Goal: Task Accomplishment & Management: Manage account settings

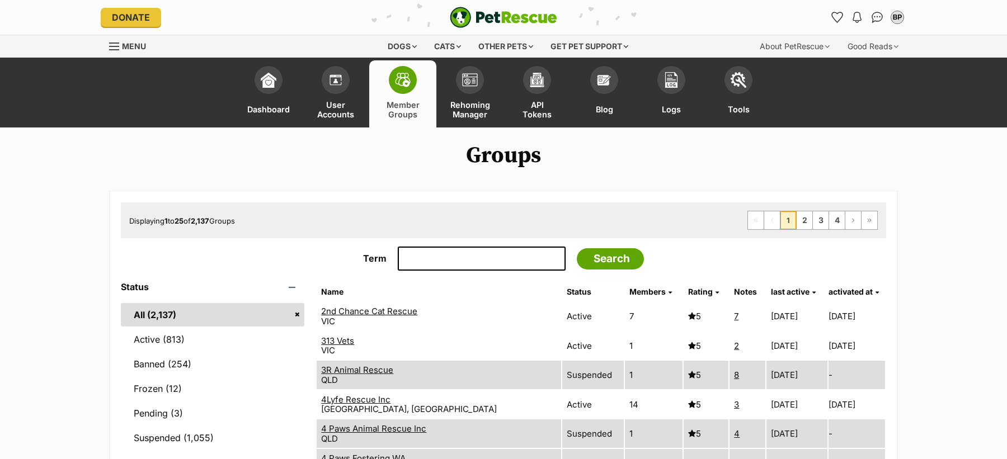
click at [142, 218] on span "Displaying 1 to 25 of 2,137 Groups" at bounding box center [182, 220] width 106 height 9
click at [218, 163] on h1 "Groups" at bounding box center [503, 156] width 1007 height 26
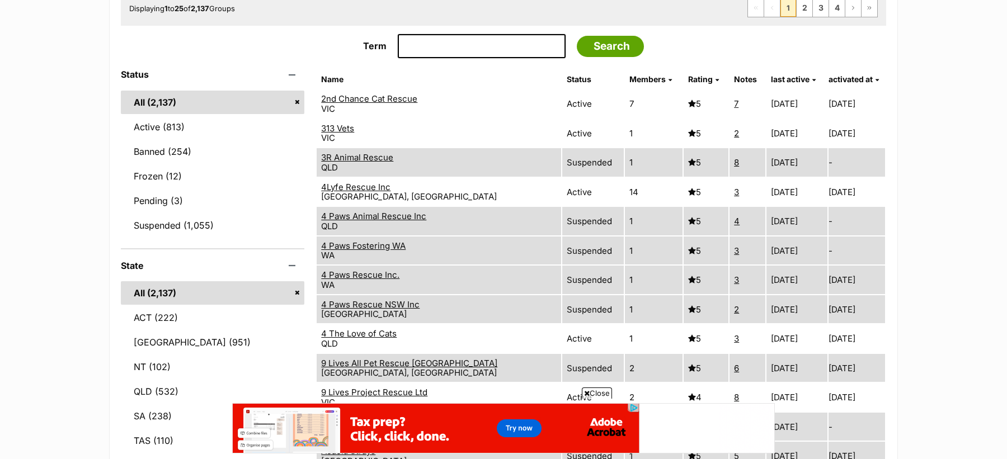
scroll to position [250, 0]
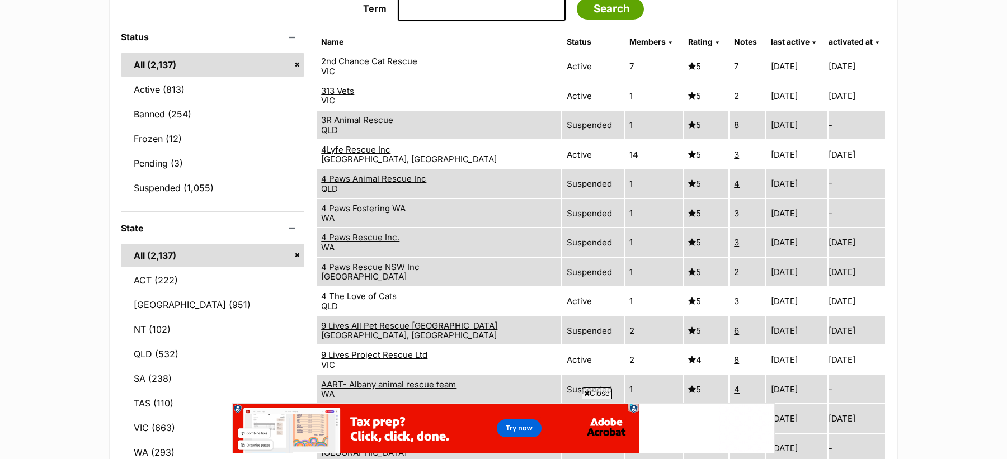
click at [597, 394] on span "Close" at bounding box center [597, 393] width 30 height 11
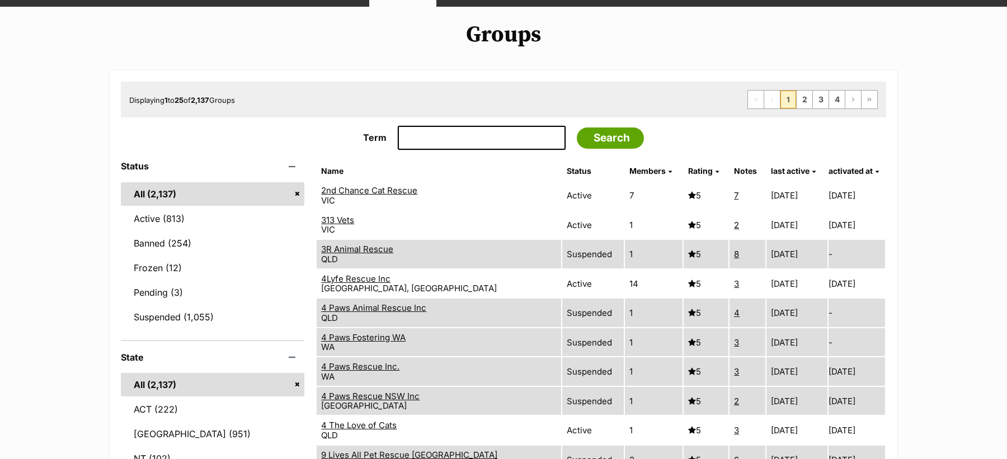
scroll to position [112, 0]
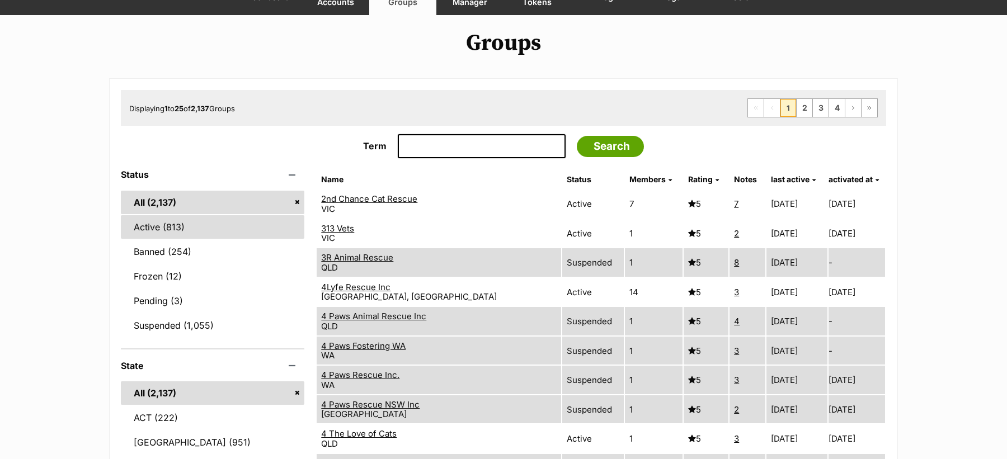
click at [206, 223] on link "Active (813)" at bounding box center [212, 226] width 183 height 23
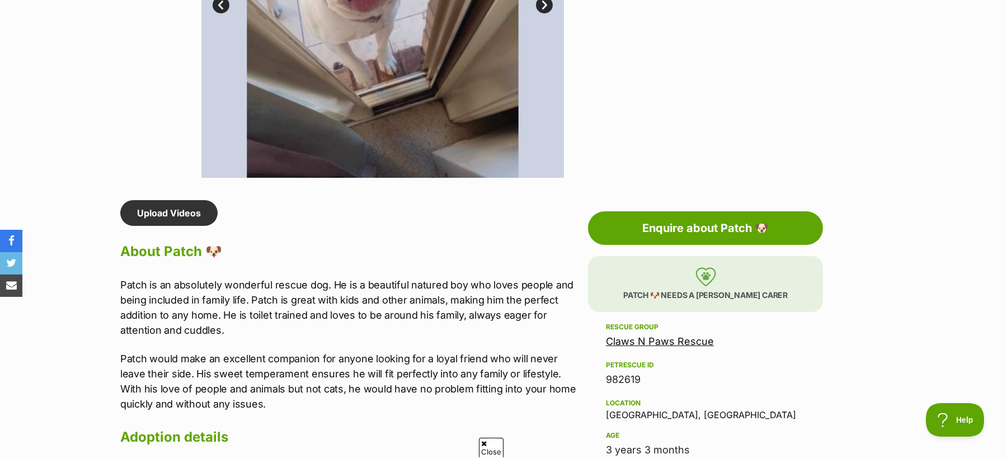
scroll to position [787, 0]
click at [664, 339] on link "Claws N Paws Rescue" at bounding box center [660, 341] width 108 height 12
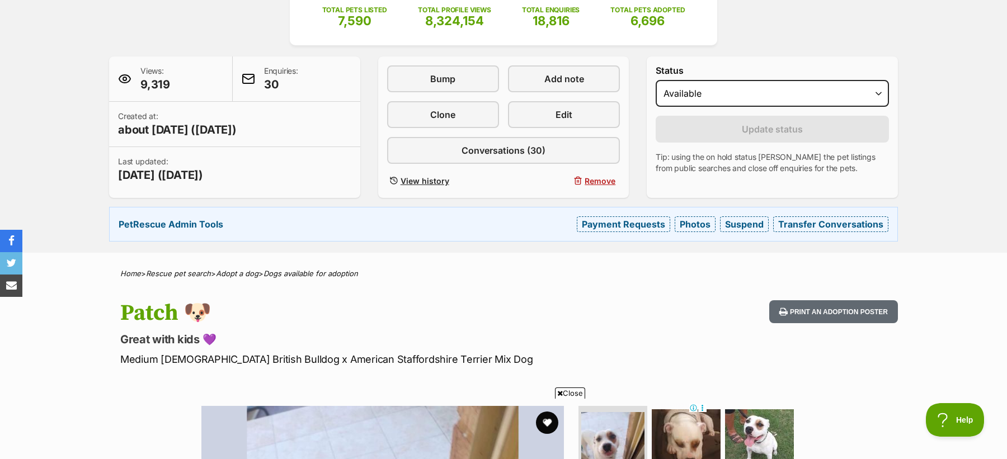
scroll to position [186, 0]
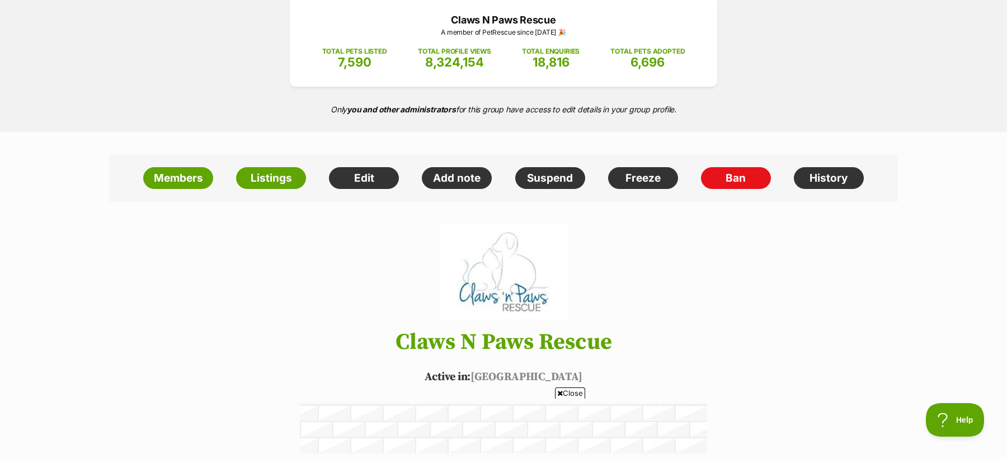
scroll to position [157, 0]
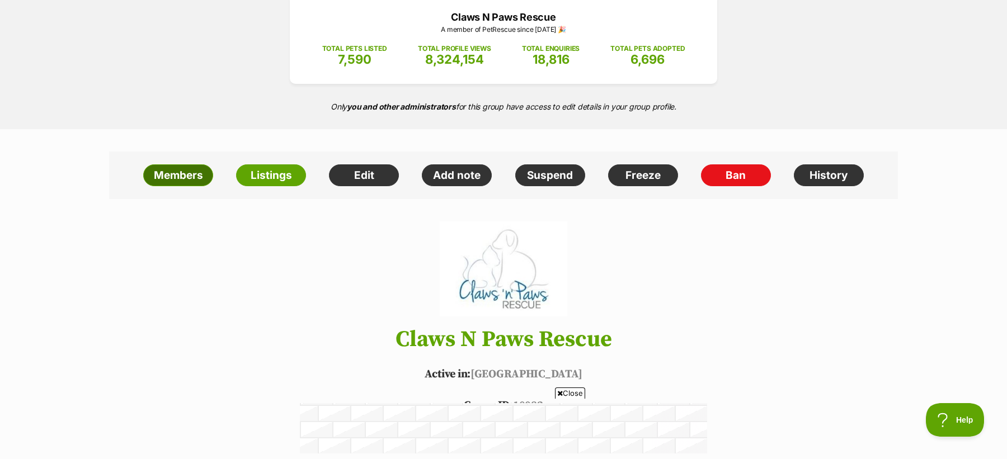
click at [193, 175] on link "Members" at bounding box center [178, 175] width 70 height 22
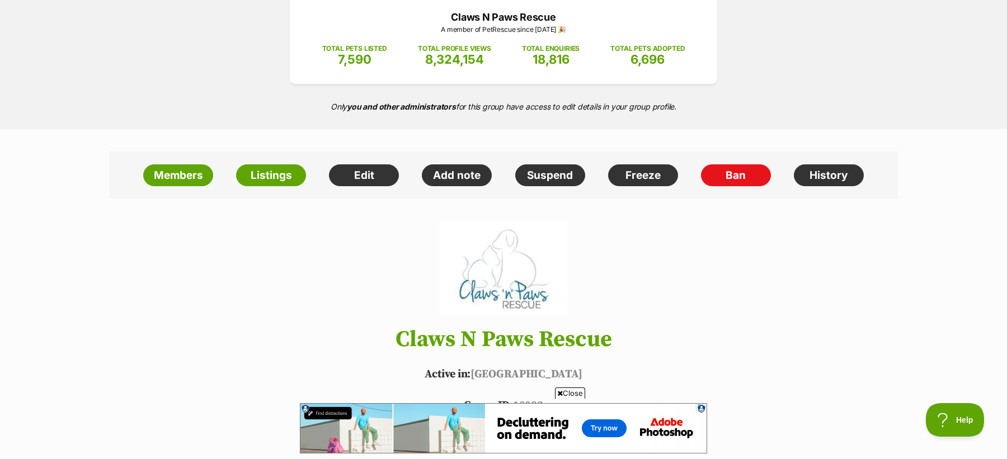
scroll to position [0, 0]
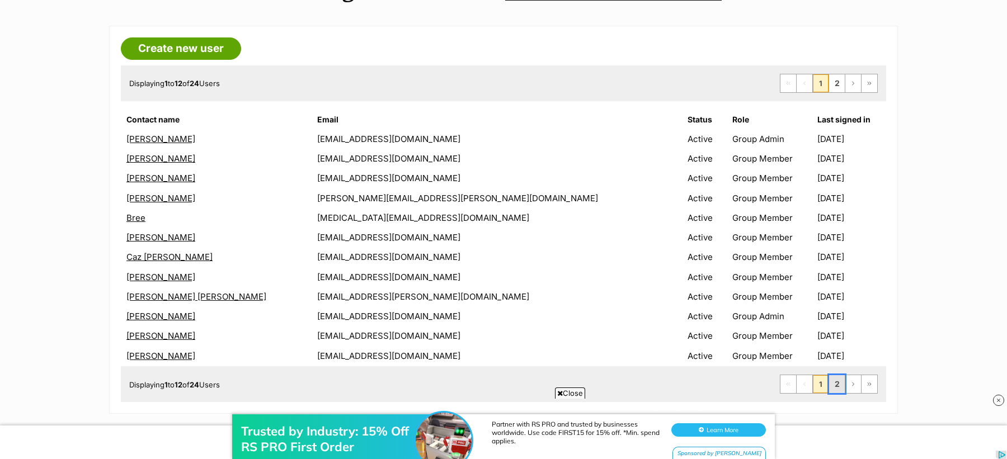
click at [838, 383] on link "2" at bounding box center [837, 384] width 16 height 18
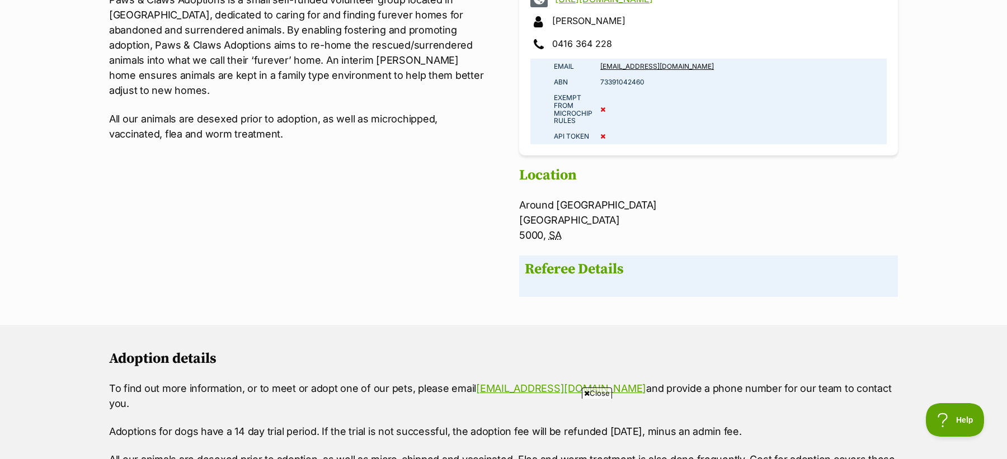
scroll to position [863, 0]
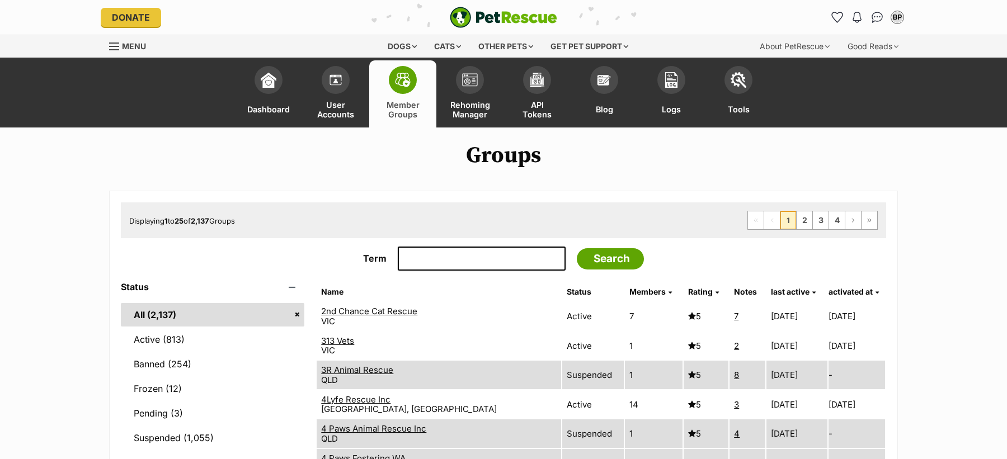
click at [478, 265] on input "Term" at bounding box center [482, 259] width 168 height 25
type input "limestone"
click at [577, 248] on input "Search" at bounding box center [610, 258] width 67 height 21
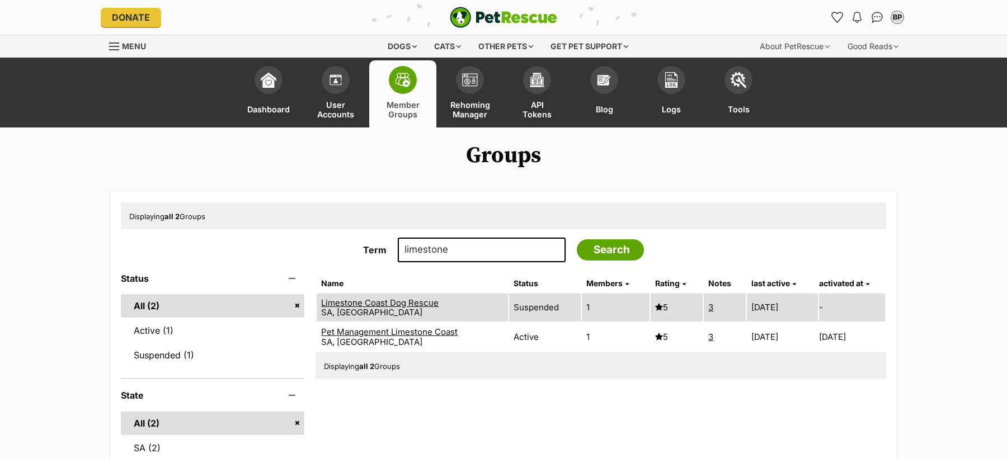
click at [426, 333] on link "Pet Management Limestone Coast" at bounding box center [389, 332] width 136 height 11
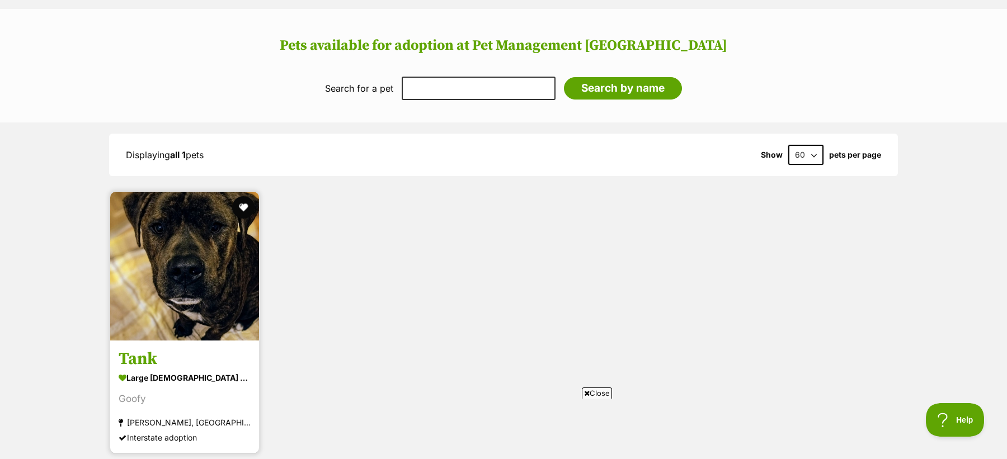
click at [131, 392] on div "Goofy" at bounding box center [185, 399] width 132 height 15
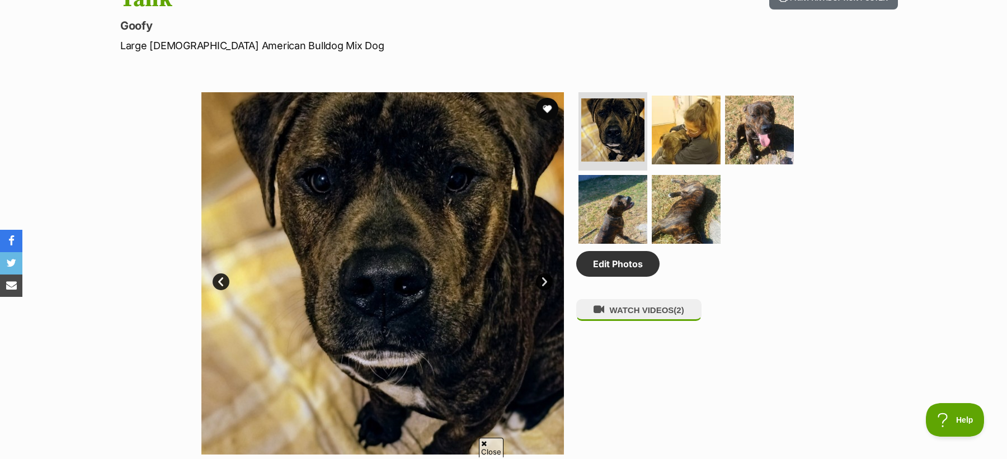
scroll to position [511, 0]
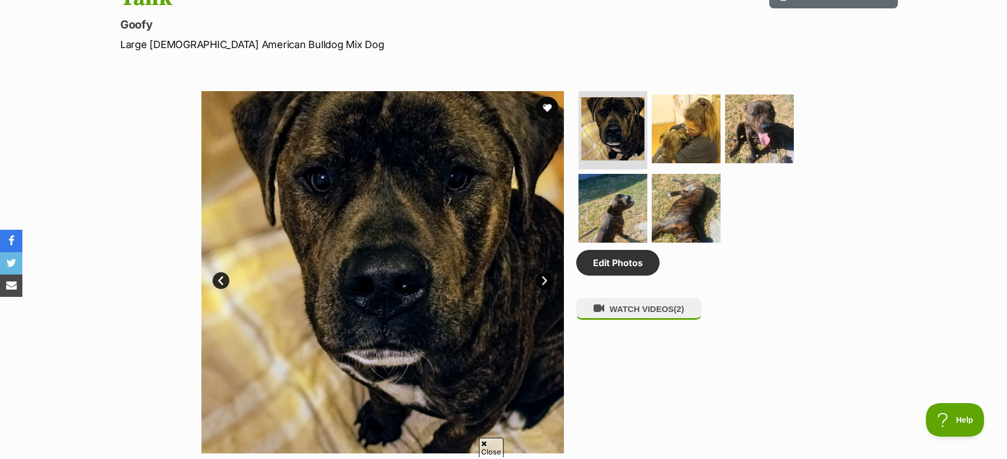
click at [497, 441] on span "Close" at bounding box center [491, 448] width 25 height 20
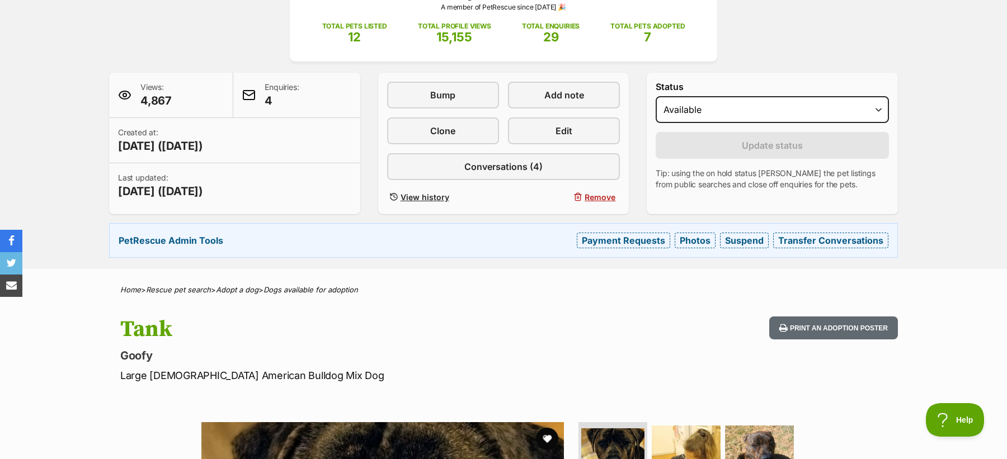
scroll to position [152, 0]
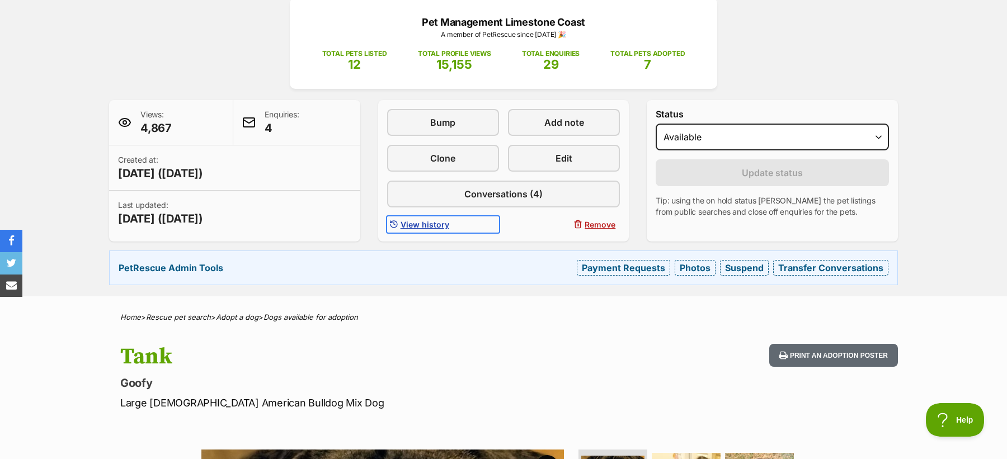
click at [435, 225] on span "View history" at bounding box center [424, 225] width 49 height 12
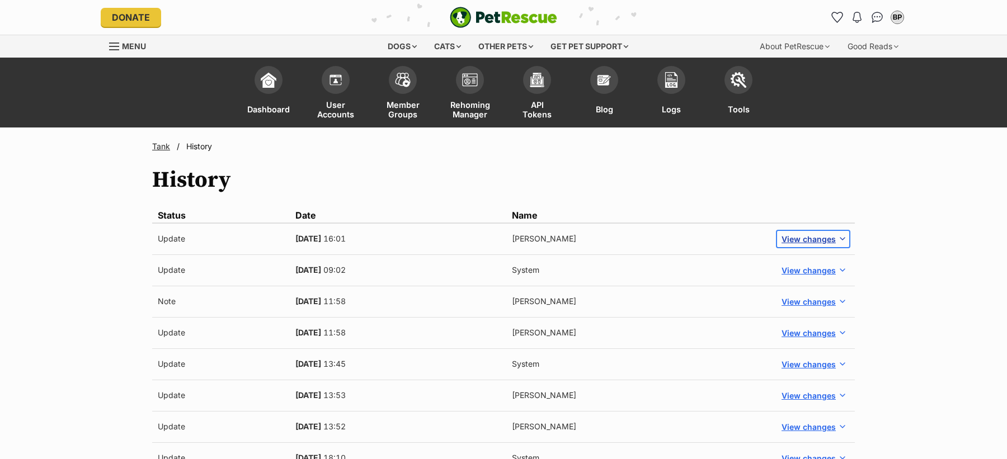
click at [819, 237] on span "View changes" at bounding box center [808, 239] width 54 height 12
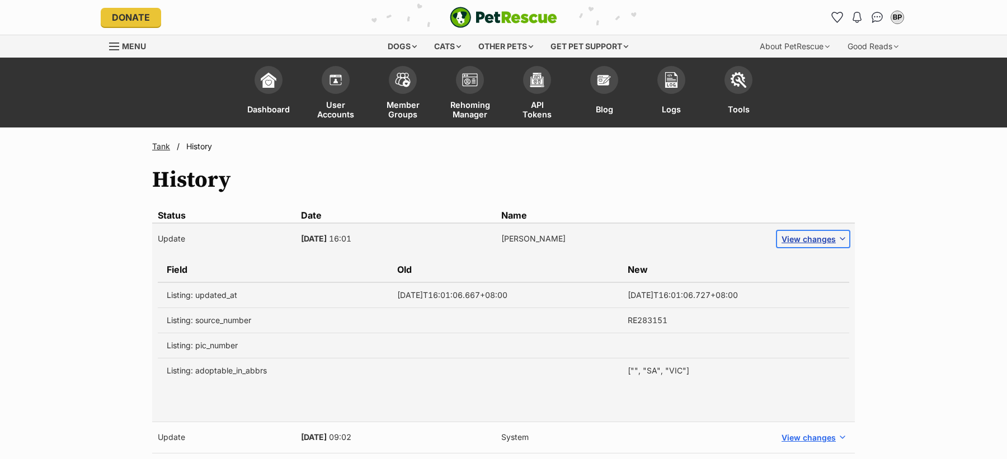
click at [810, 237] on span "View changes" at bounding box center [808, 239] width 54 height 12
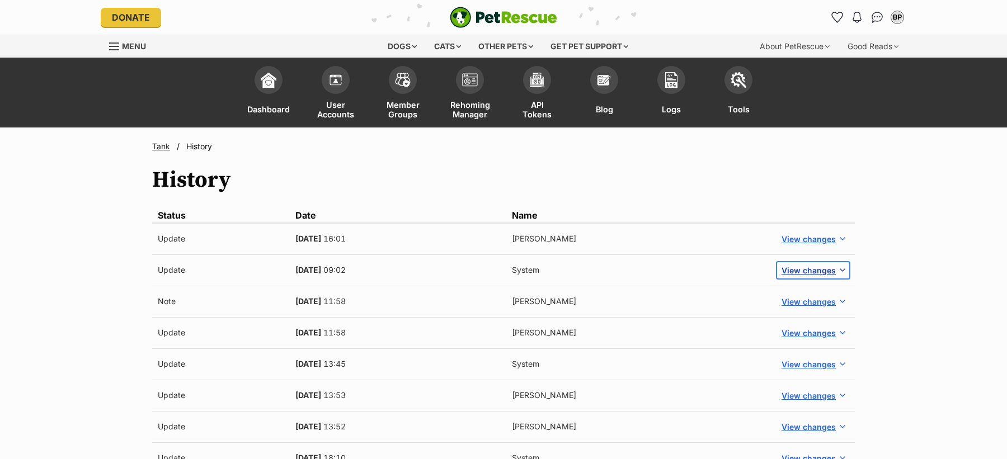
click at [805, 268] on span "View changes" at bounding box center [808, 271] width 54 height 12
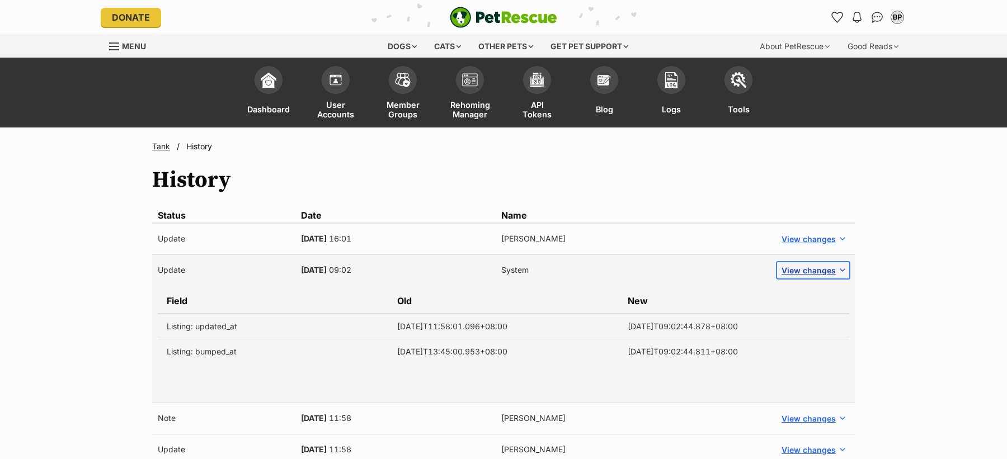
click at [805, 268] on span "View changes" at bounding box center [808, 271] width 54 height 12
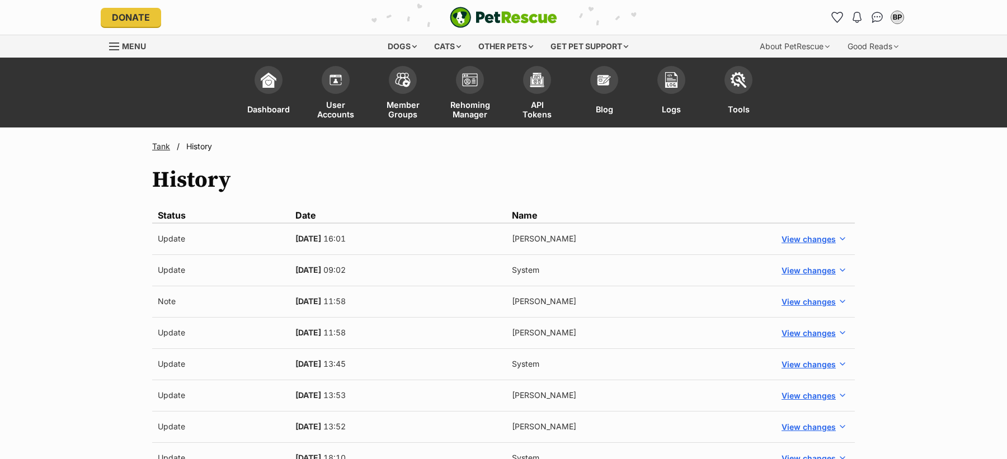
click at [162, 145] on link "Tank" at bounding box center [161, 147] width 18 height 10
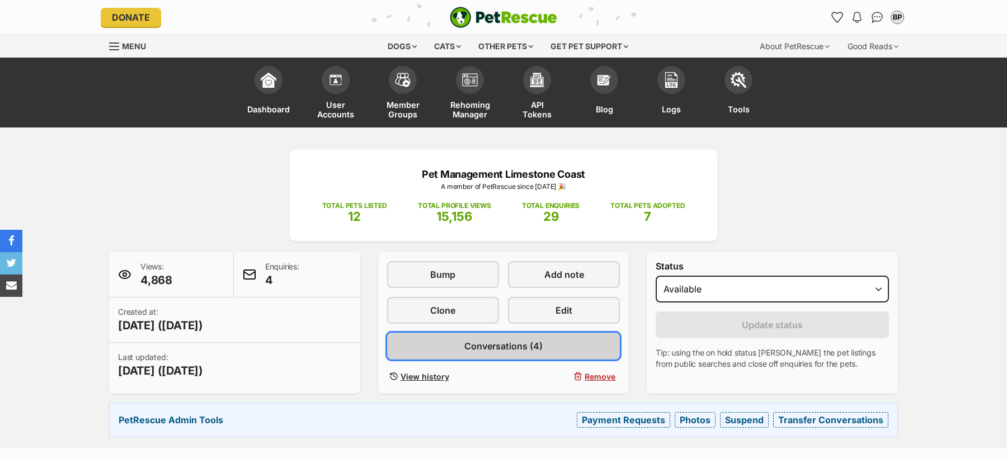
click at [548, 346] on link "Conversations (4)" at bounding box center [503, 346] width 233 height 27
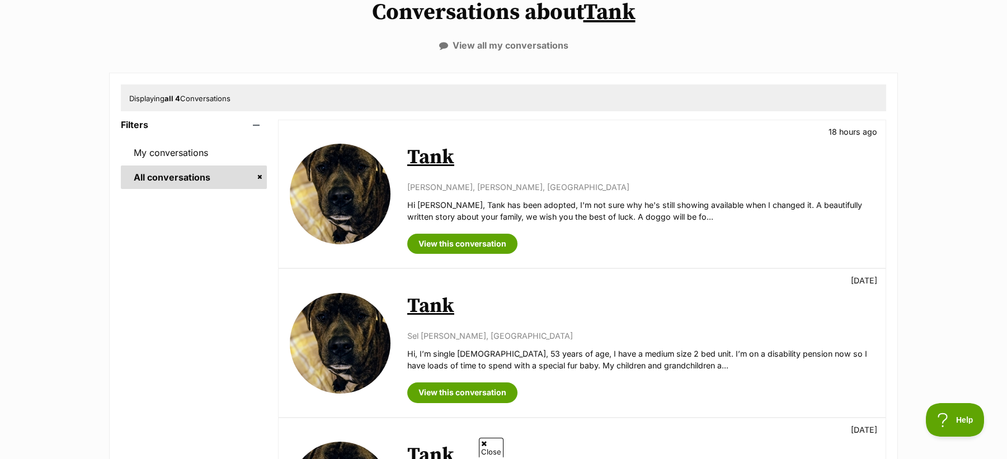
scroll to position [144, 0]
click at [470, 355] on p "Hi, I’m single [DEMOGRAPHIC_DATA], 53 years of age, I have a medium size 2 bed …" at bounding box center [640, 359] width 467 height 24
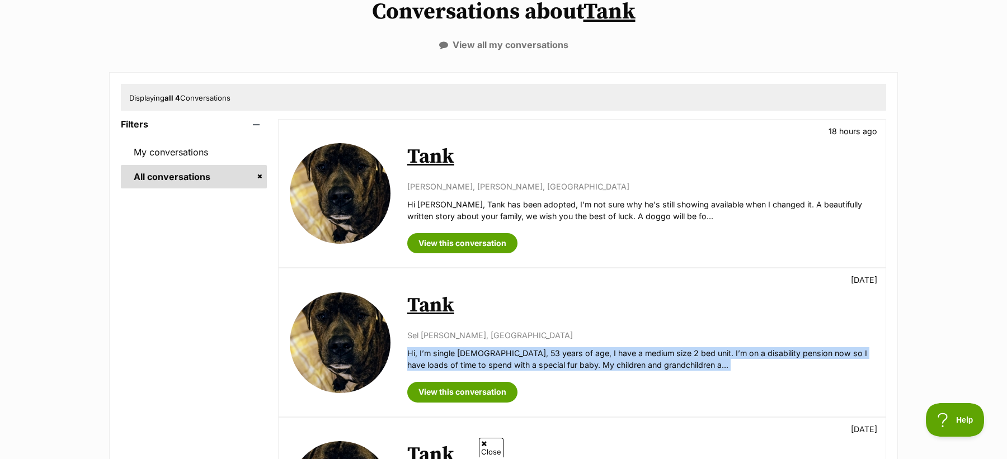
click at [470, 355] on p "Hi, I’m single [DEMOGRAPHIC_DATA], 53 years of age, I have a medium size 2 bed …" at bounding box center [640, 359] width 467 height 24
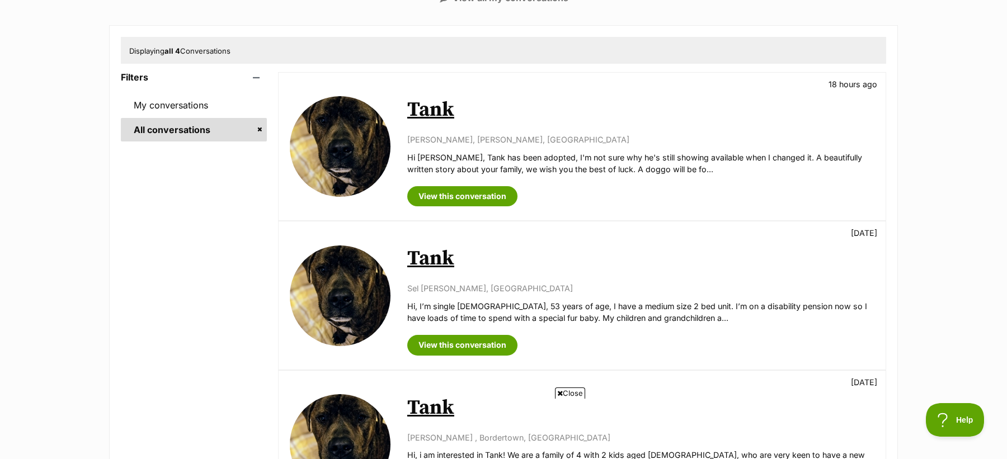
scroll to position [189, 0]
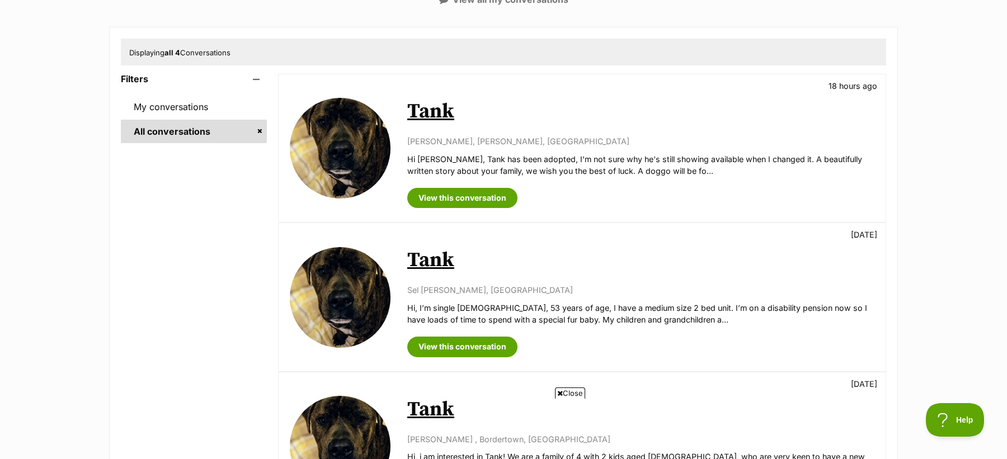
click at [437, 167] on p "Hi [PERSON_NAME], Tank has been adopted, I'm not sure why he's still showing av…" at bounding box center [640, 165] width 467 height 24
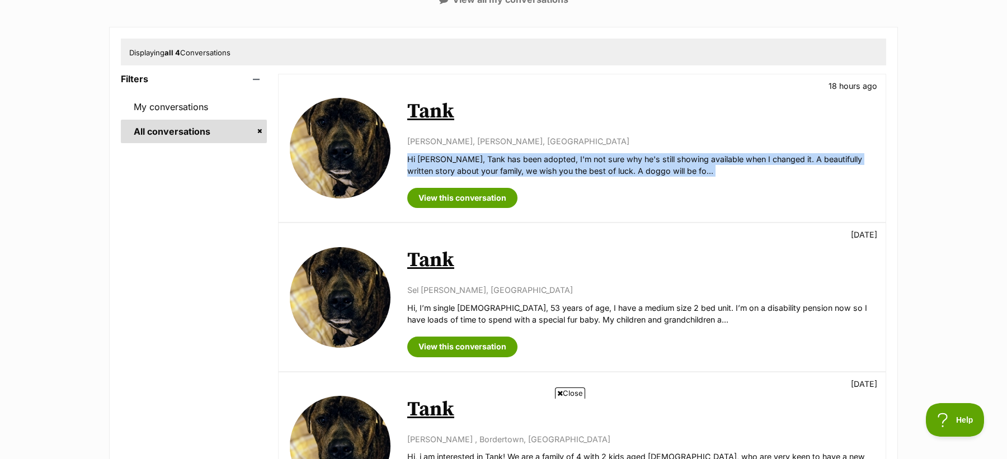
click at [437, 167] on p "Hi [PERSON_NAME], Tank has been adopted, I'm not sure why he's still showing av…" at bounding box center [640, 165] width 467 height 24
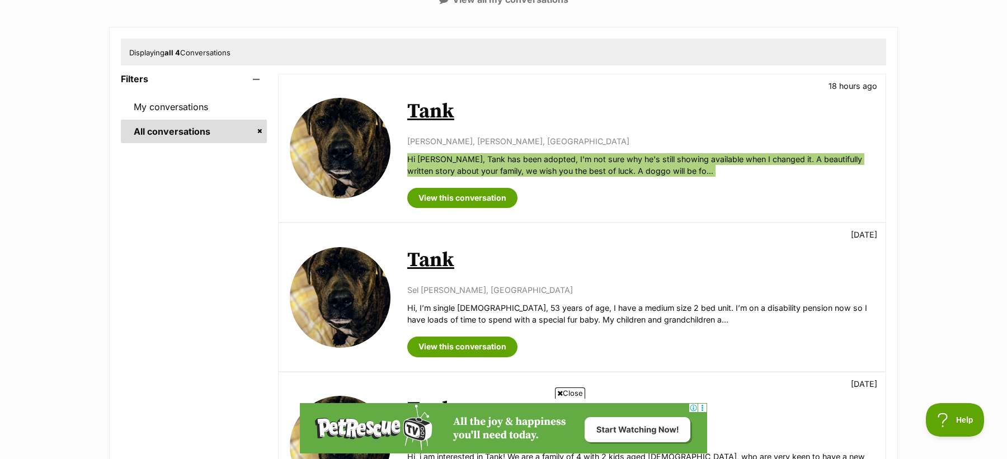
scroll to position [0, 0]
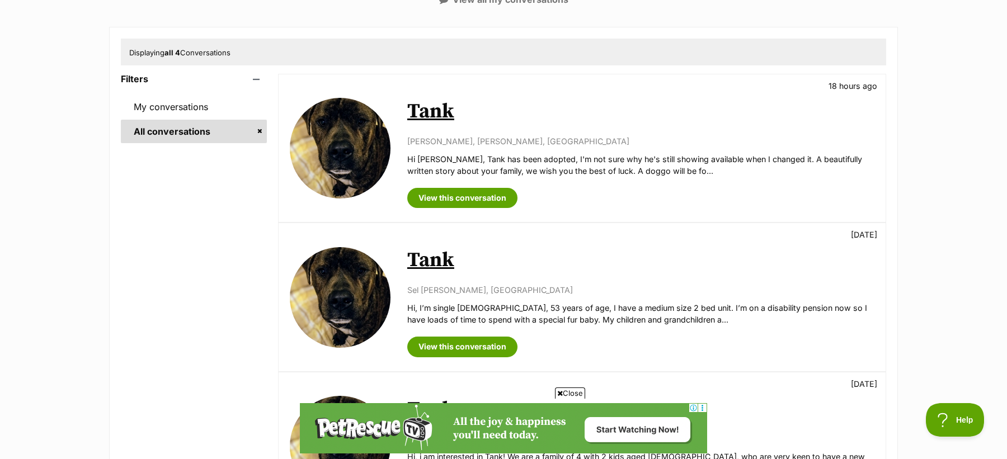
click at [39, 231] on div "Conversations about Tank View all my conversations Displaying all 4 Conversatio…" at bounding box center [503, 339] width 1007 height 771
click at [36, 231] on div "Conversations about Tank View all my conversations Displaying all 4 Conversatio…" at bounding box center [503, 339] width 1007 height 771
click at [37, 233] on div "Conversations about Tank View all my conversations Displaying all 4 Conversatio…" at bounding box center [503, 339] width 1007 height 771
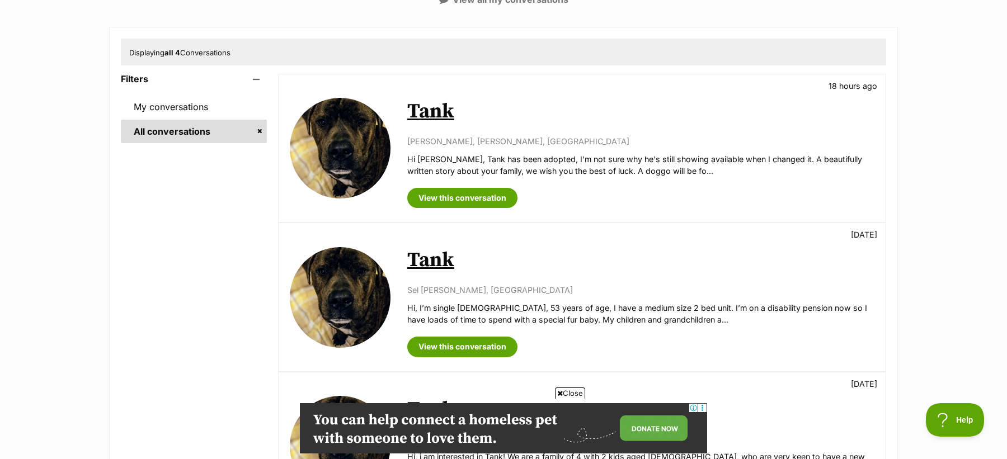
click at [429, 112] on link "Tank" at bounding box center [430, 111] width 47 height 25
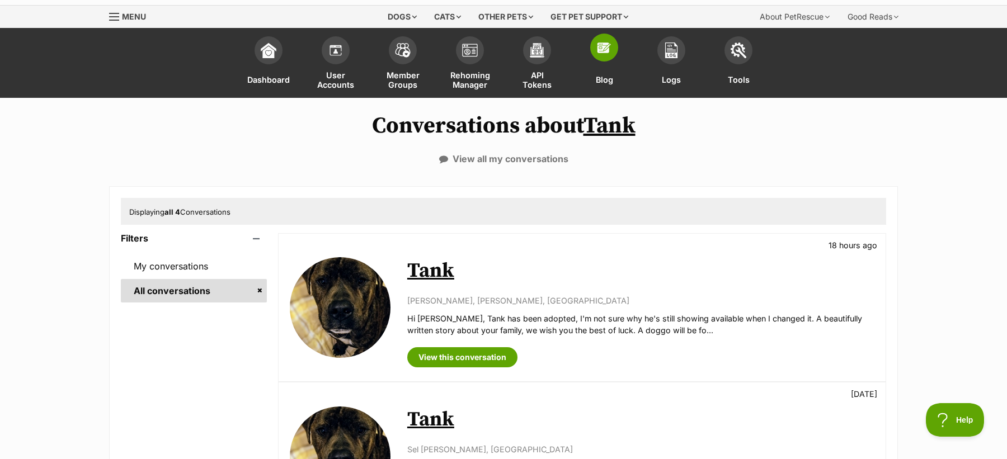
scroll to position [20, 0]
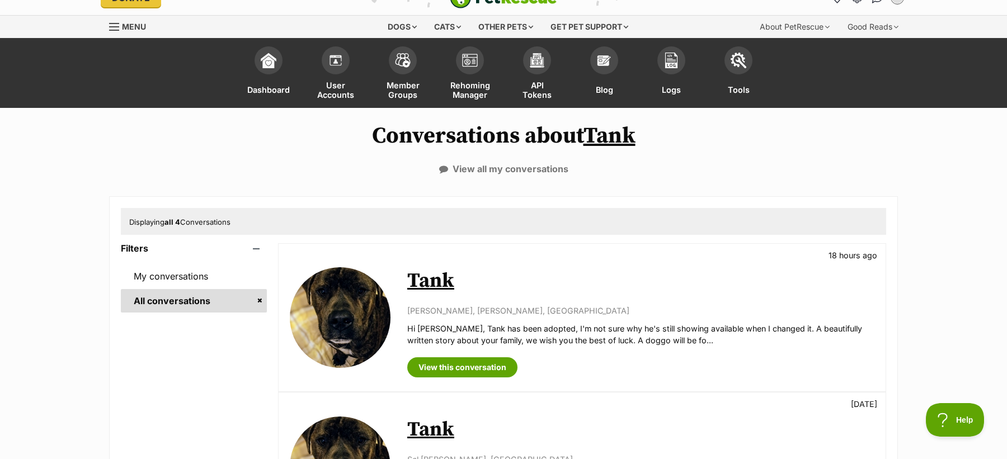
click at [612, 133] on link "Tank" at bounding box center [609, 136] width 52 height 28
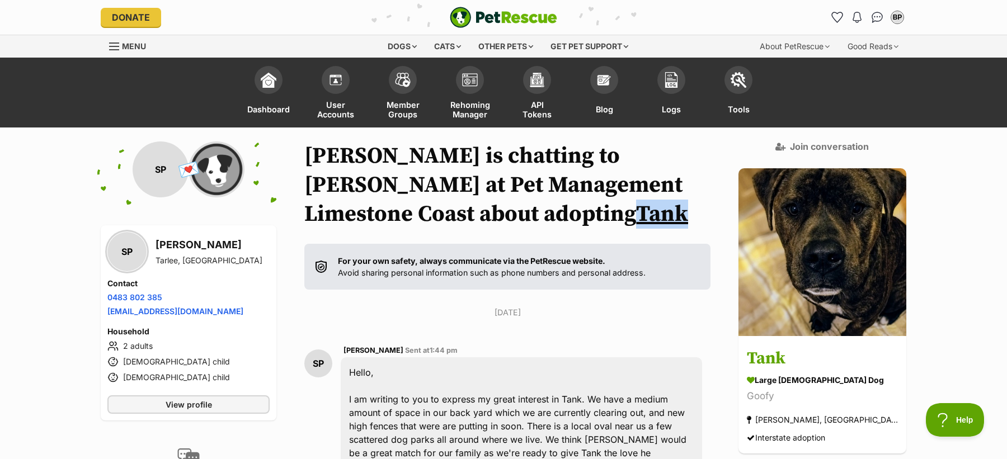
drag, startPoint x: 463, startPoint y: 216, endPoint x: 411, endPoint y: 218, distance: 52.0
click at [409, 217] on h1 "[PERSON_NAME] is chatting to [PERSON_NAME] at Pet Management Limestone Coast ab…" at bounding box center [507, 185] width 406 height 87
copy link "Tank"
click at [636, 217] on link "Tank" at bounding box center [662, 214] width 52 height 28
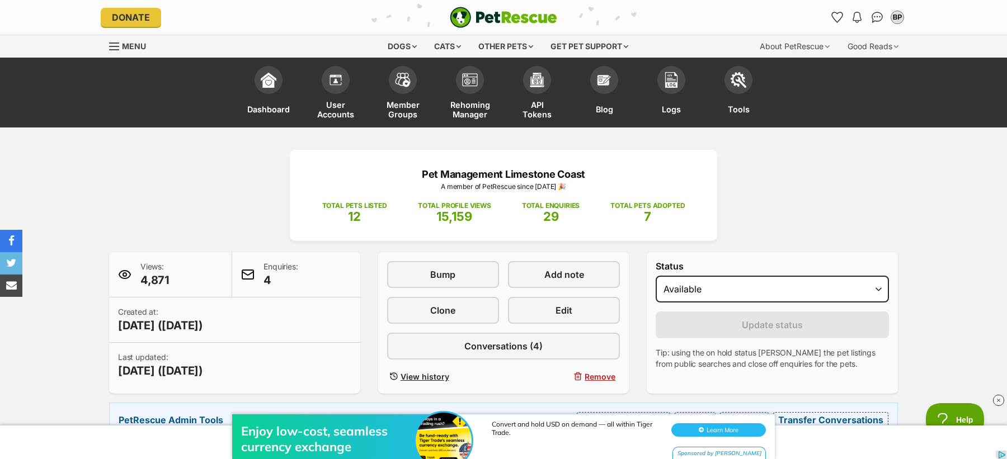
click at [446, 173] on p "Pet Management Limestone Coast" at bounding box center [503, 174] width 394 height 15
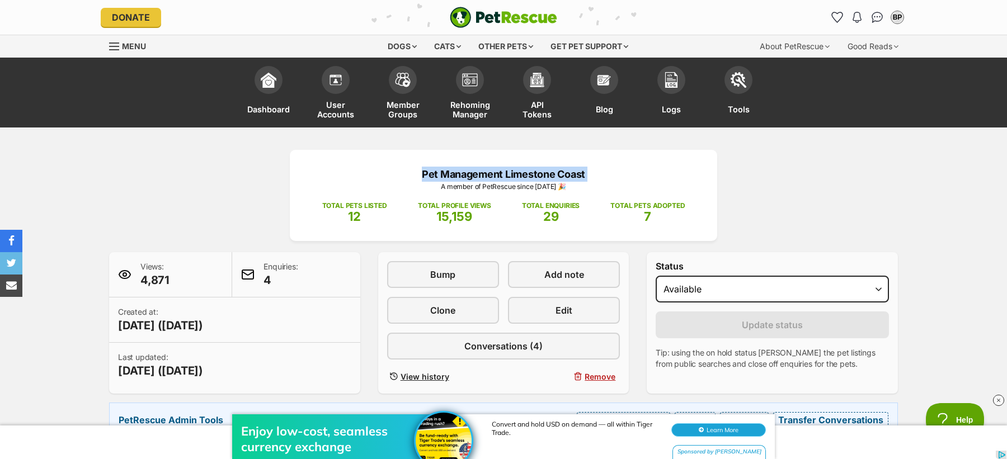
copy div "Pet Management Limestone Coast"
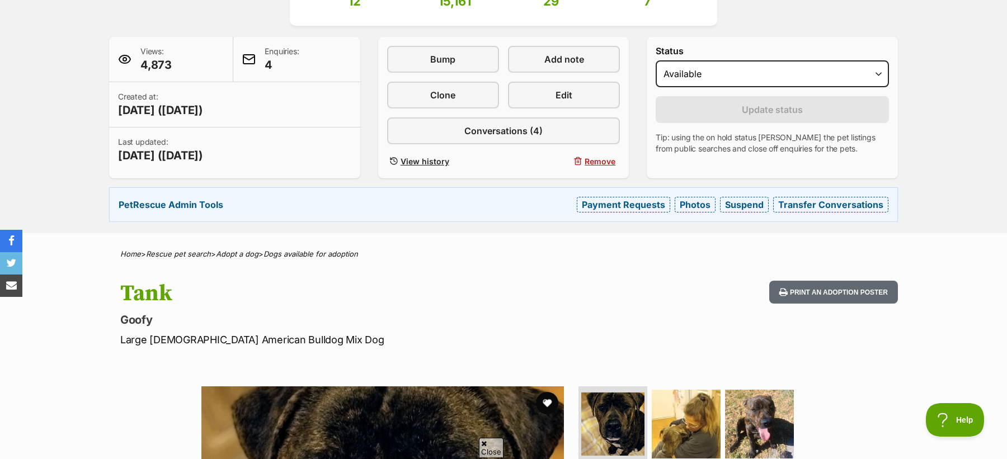
scroll to position [221, 0]
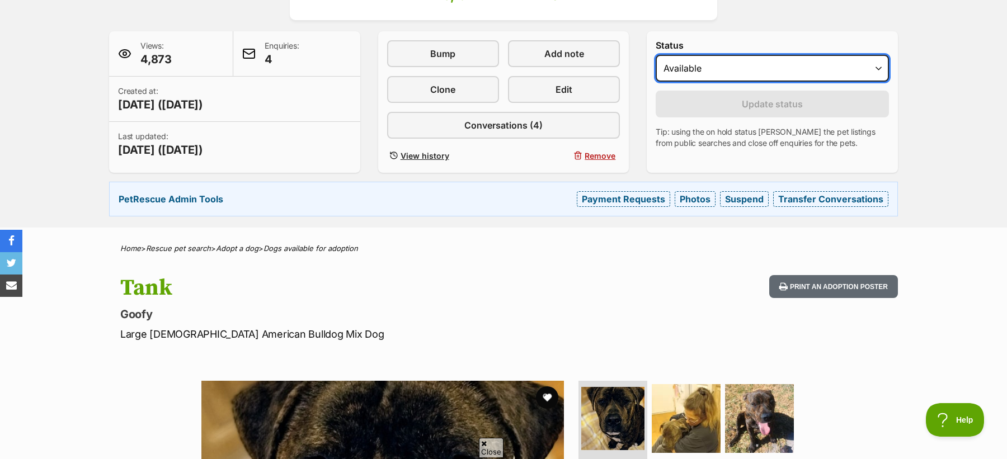
click at [693, 64] on select "Draft - not available as listing has enquires Available On hold Adopted" at bounding box center [772, 68] width 233 height 27
select select "rehomed"
click at [656, 55] on select "Draft - not available as listing has enquires Available On hold Adopted" at bounding box center [772, 68] width 233 height 27
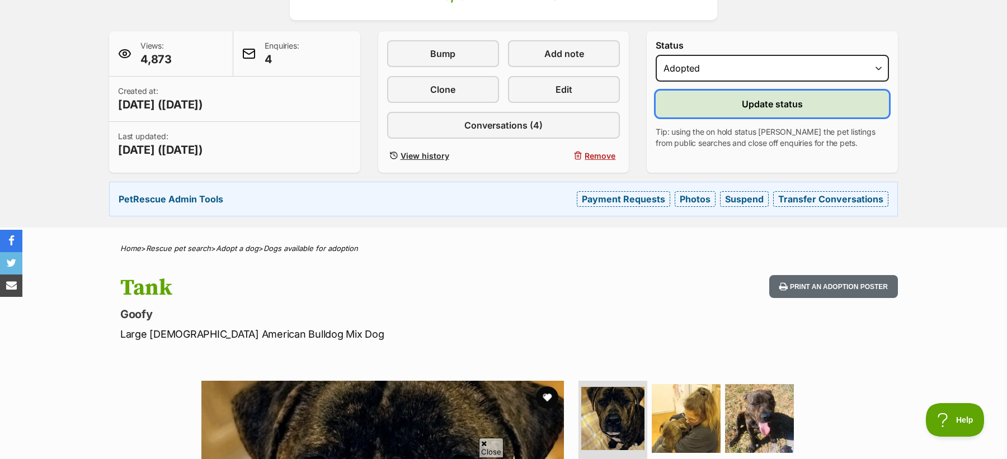
click at [698, 100] on button "Update status" at bounding box center [772, 104] width 233 height 27
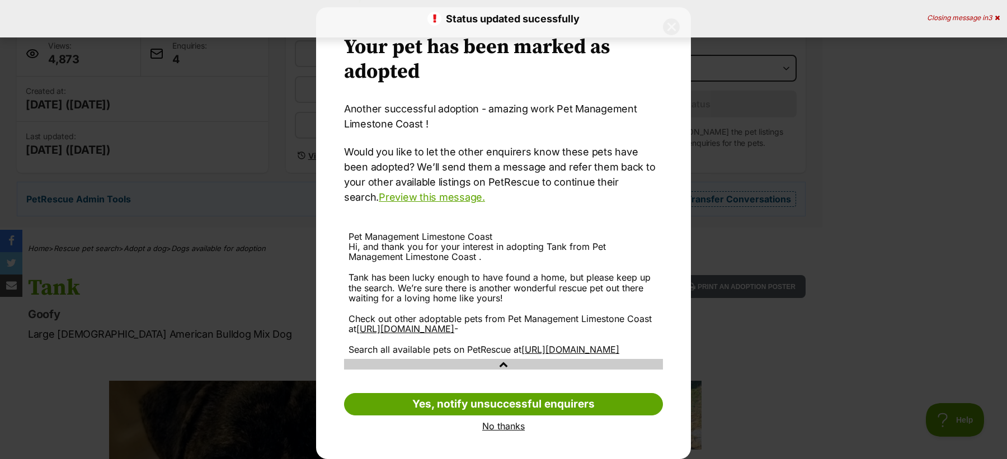
click at [510, 425] on link "No thanks" at bounding box center [503, 426] width 319 height 10
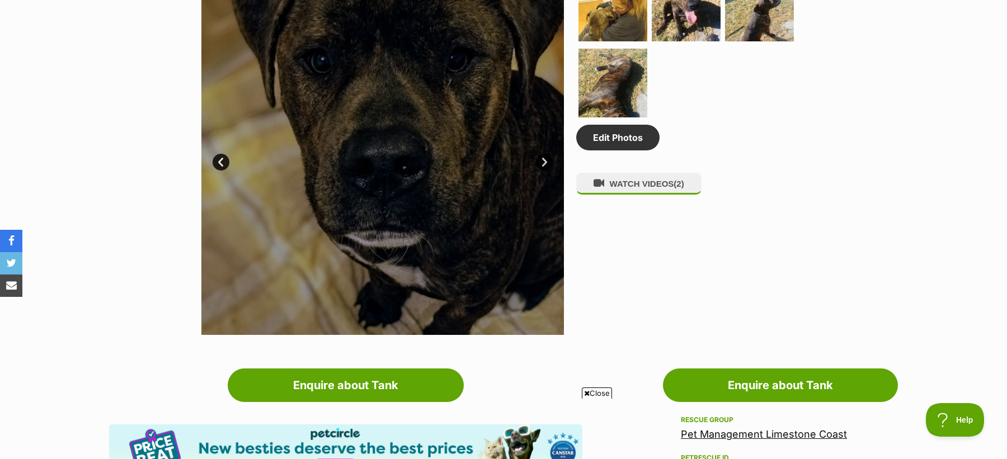
scroll to position [630, 0]
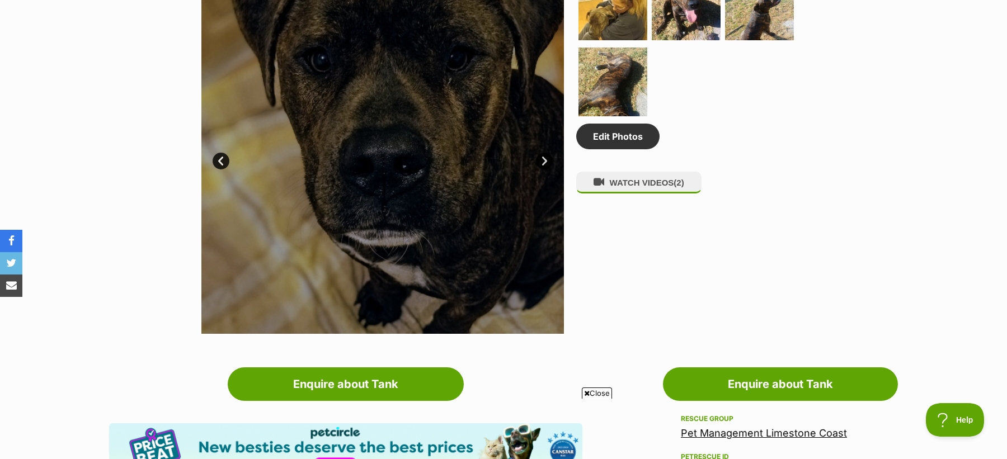
click at [598, 390] on span "Close" at bounding box center [597, 393] width 30 height 11
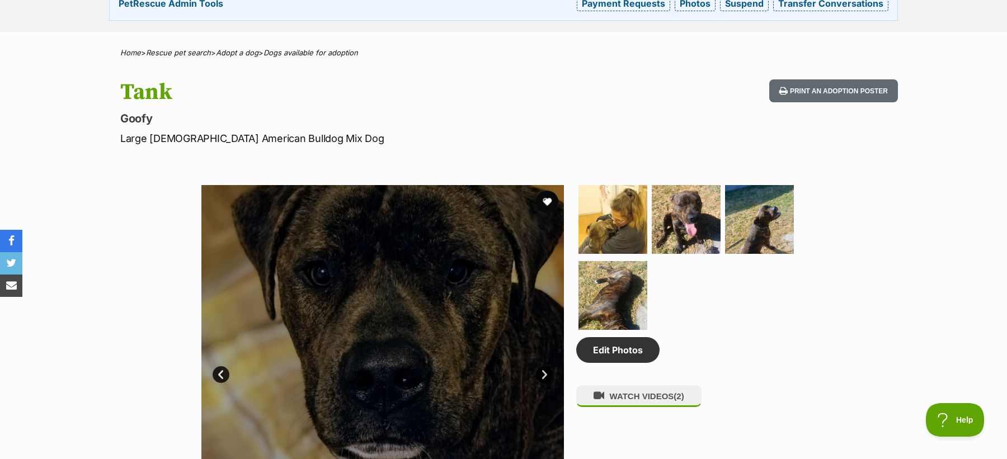
scroll to position [414, 0]
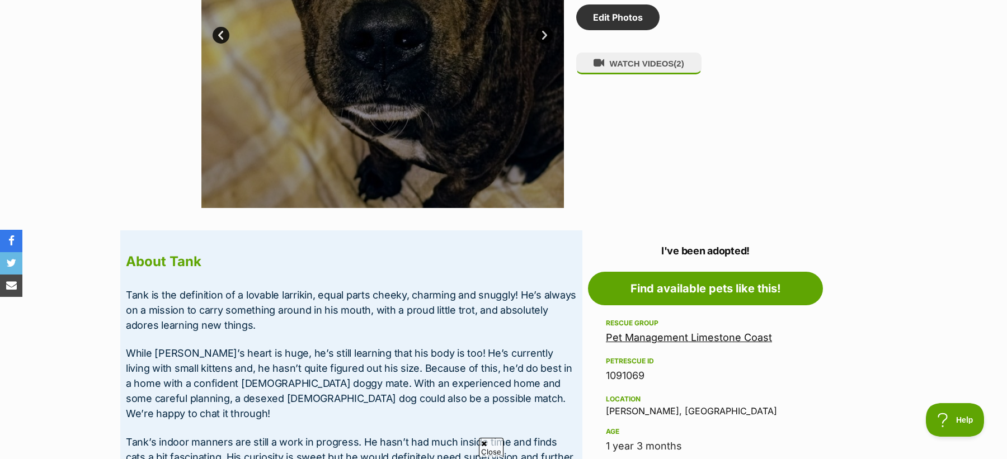
click at [711, 334] on link "Pet Management Limestone Coast" at bounding box center [689, 338] width 166 height 12
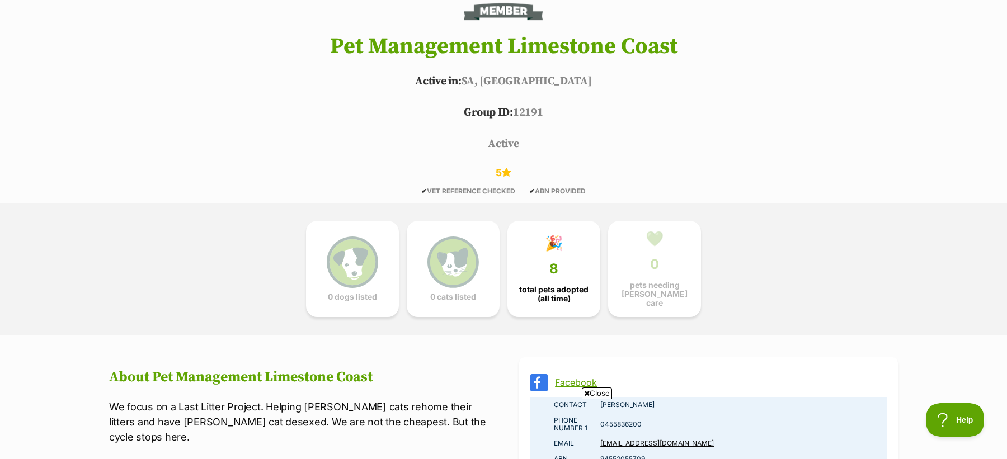
scroll to position [182, 0]
